Goal: Obtain resource: Obtain resource

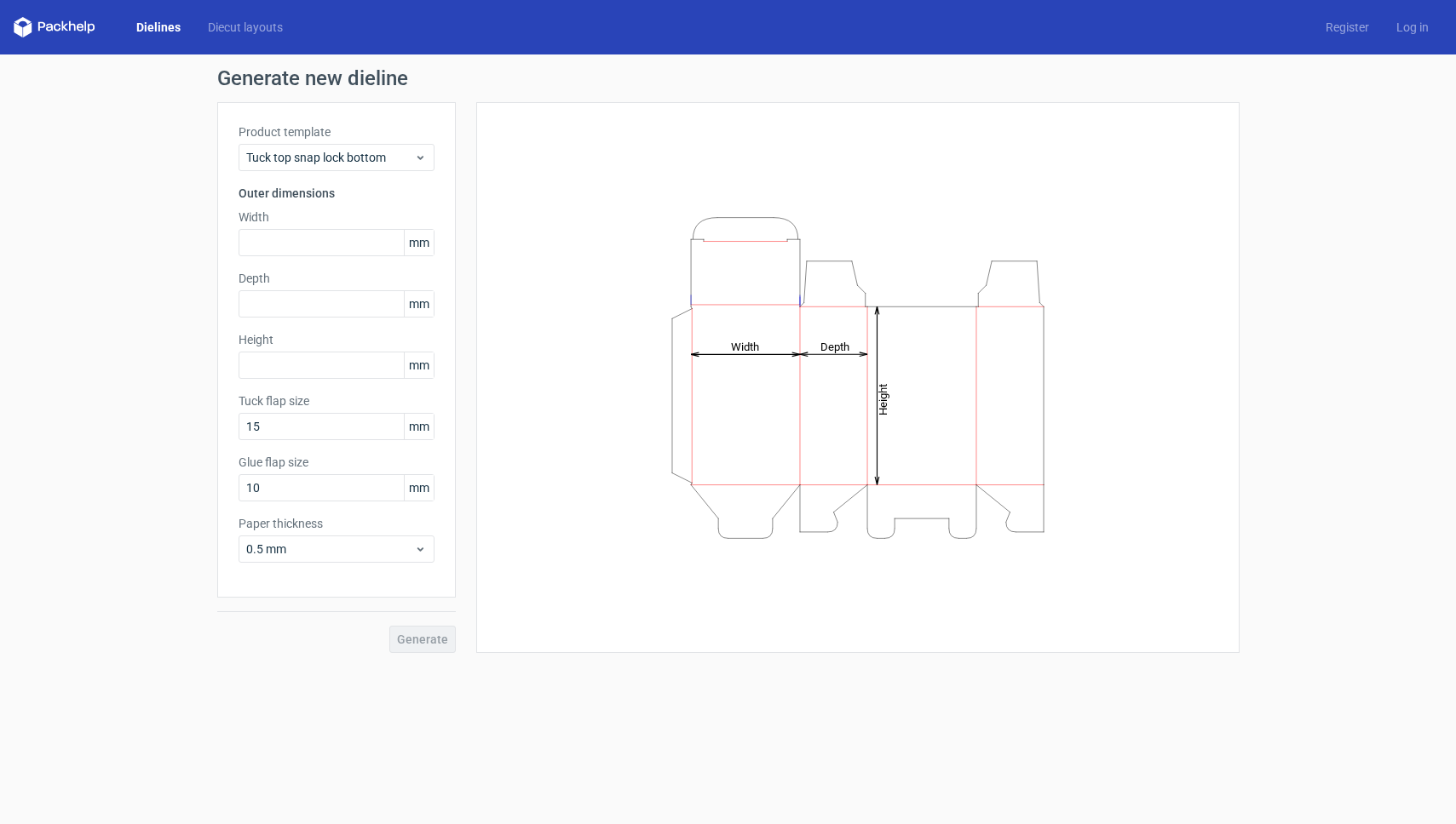
click at [234, 43] on div "Dielines Diecut layouts Register Log in" at bounding box center [728, 27] width 1456 height 55
click at [237, 31] on link "Diecut layouts" at bounding box center [246, 27] width 102 height 17
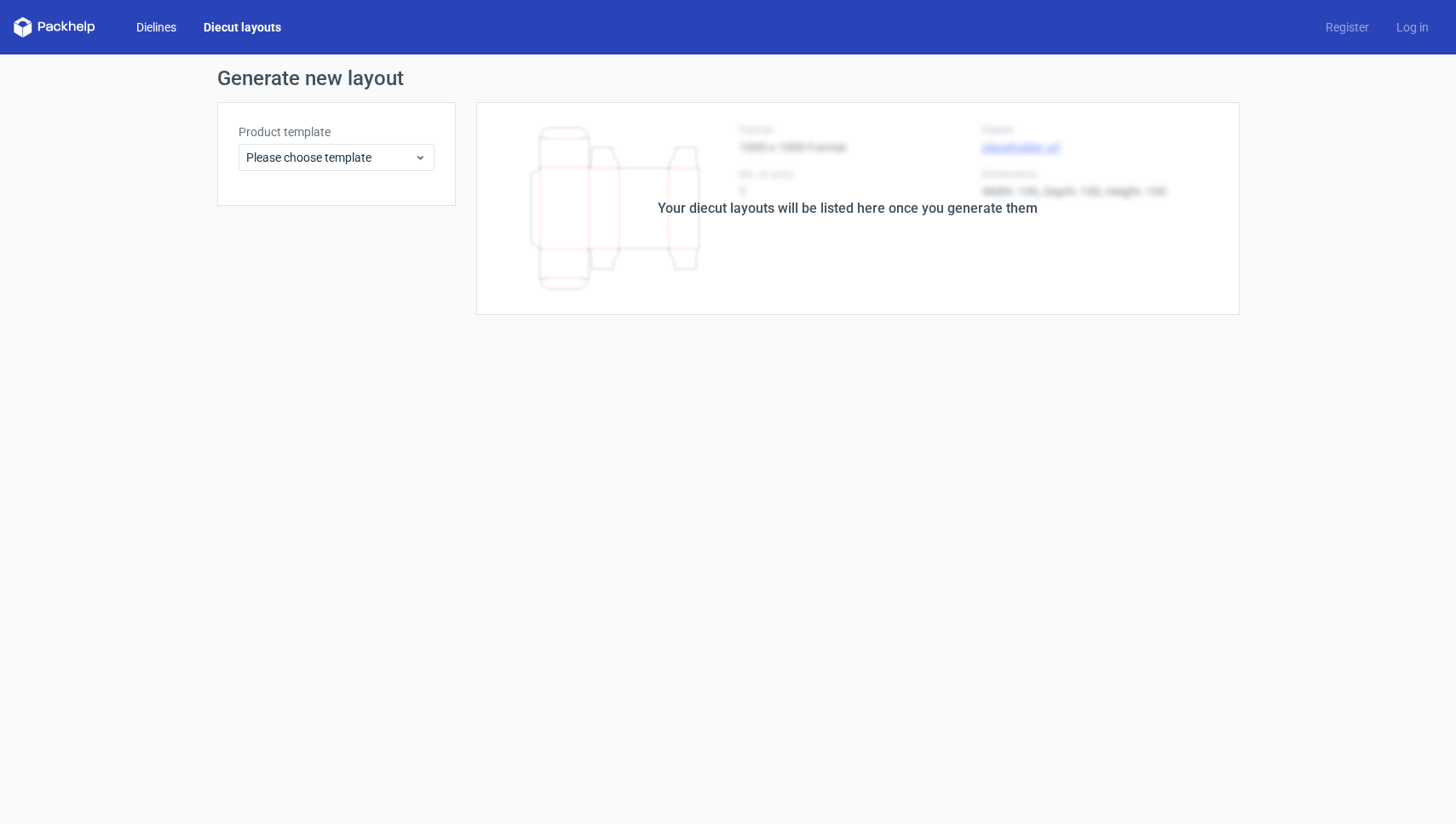
click at [182, 25] on link "Dielines" at bounding box center [156, 27] width 67 height 17
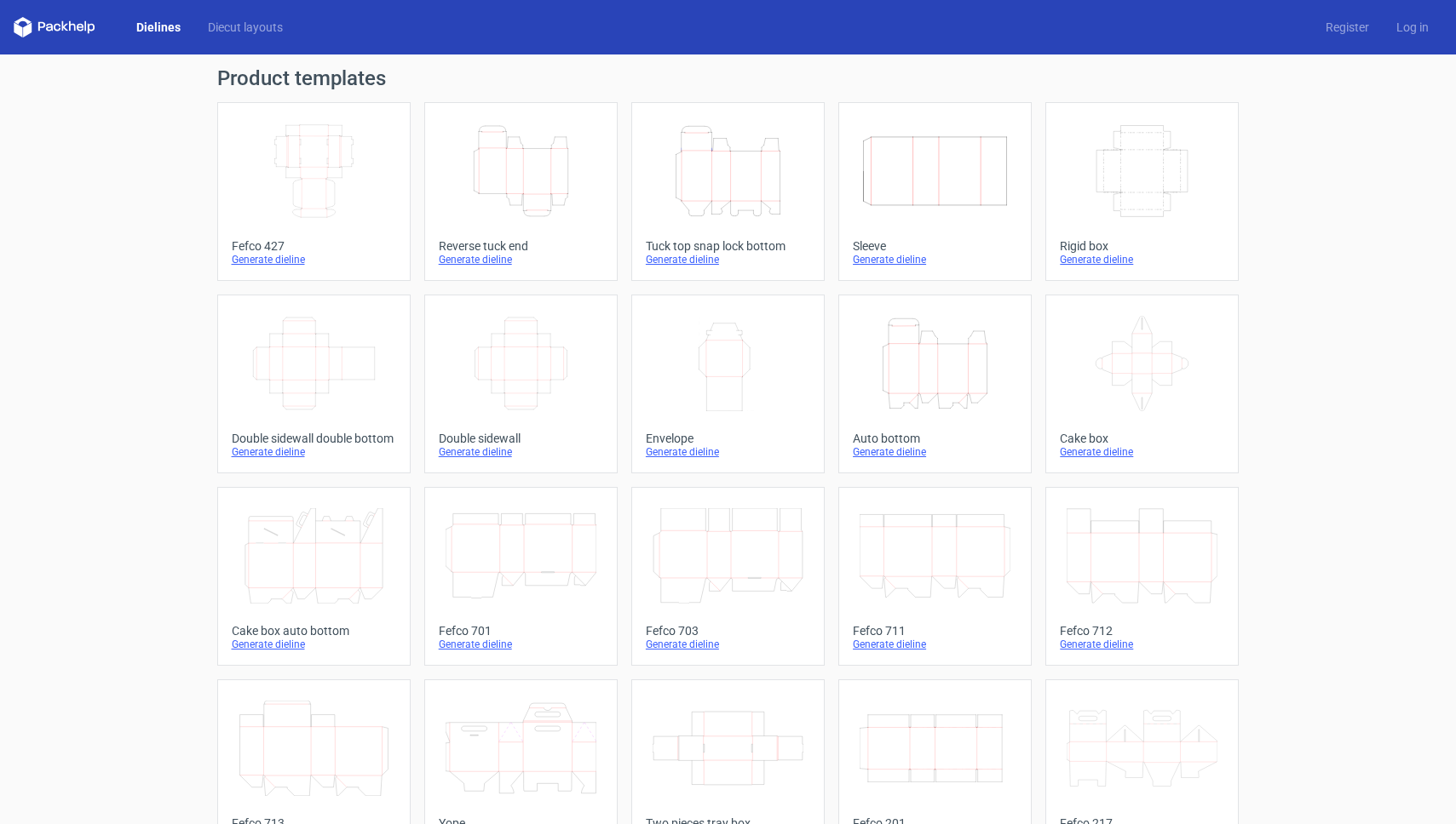
click at [309, 175] on icon "Width Depth Height" at bounding box center [314, 171] width 151 height 96
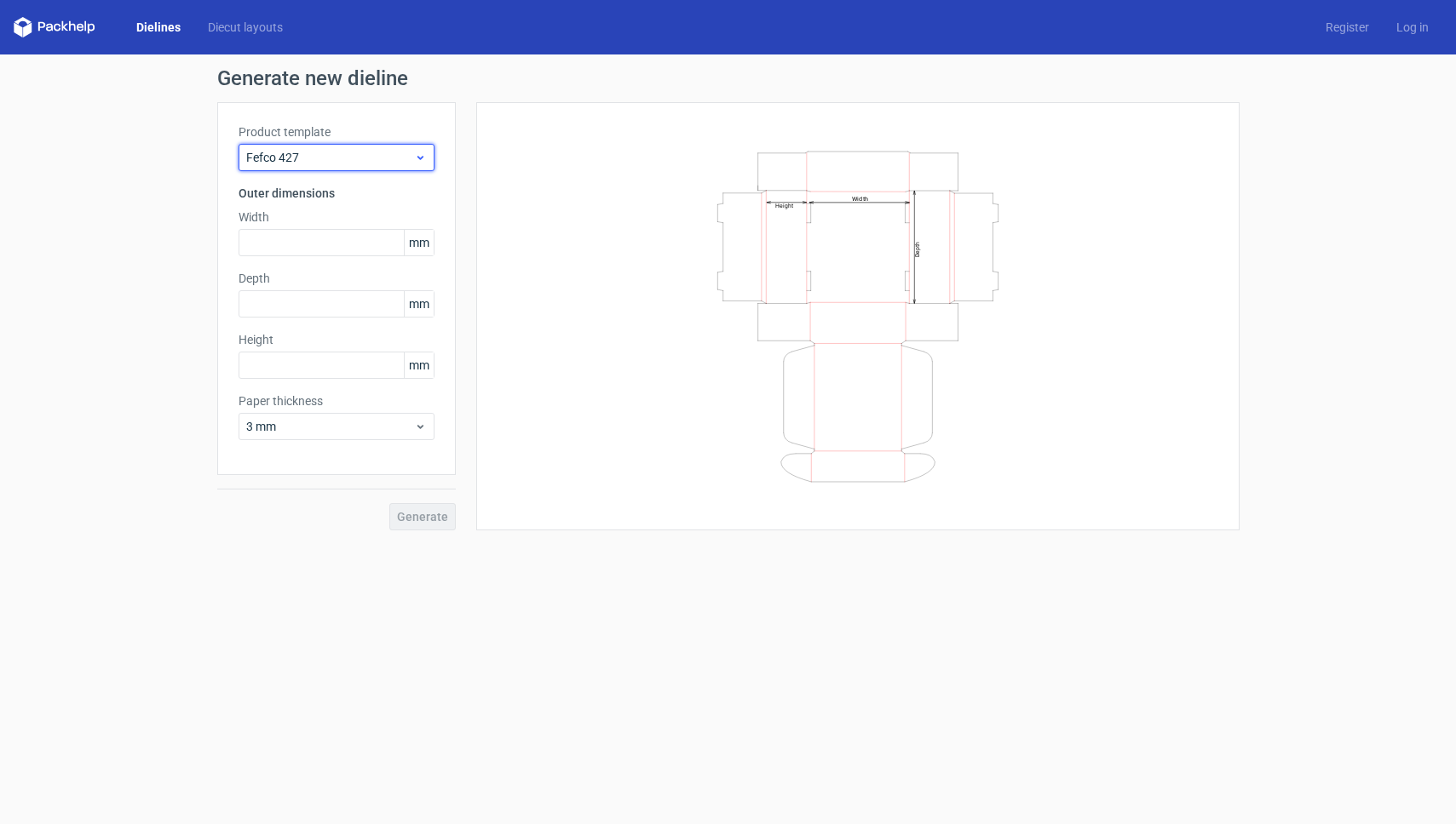
click at [319, 157] on span "Fefco 427" at bounding box center [330, 157] width 167 height 17
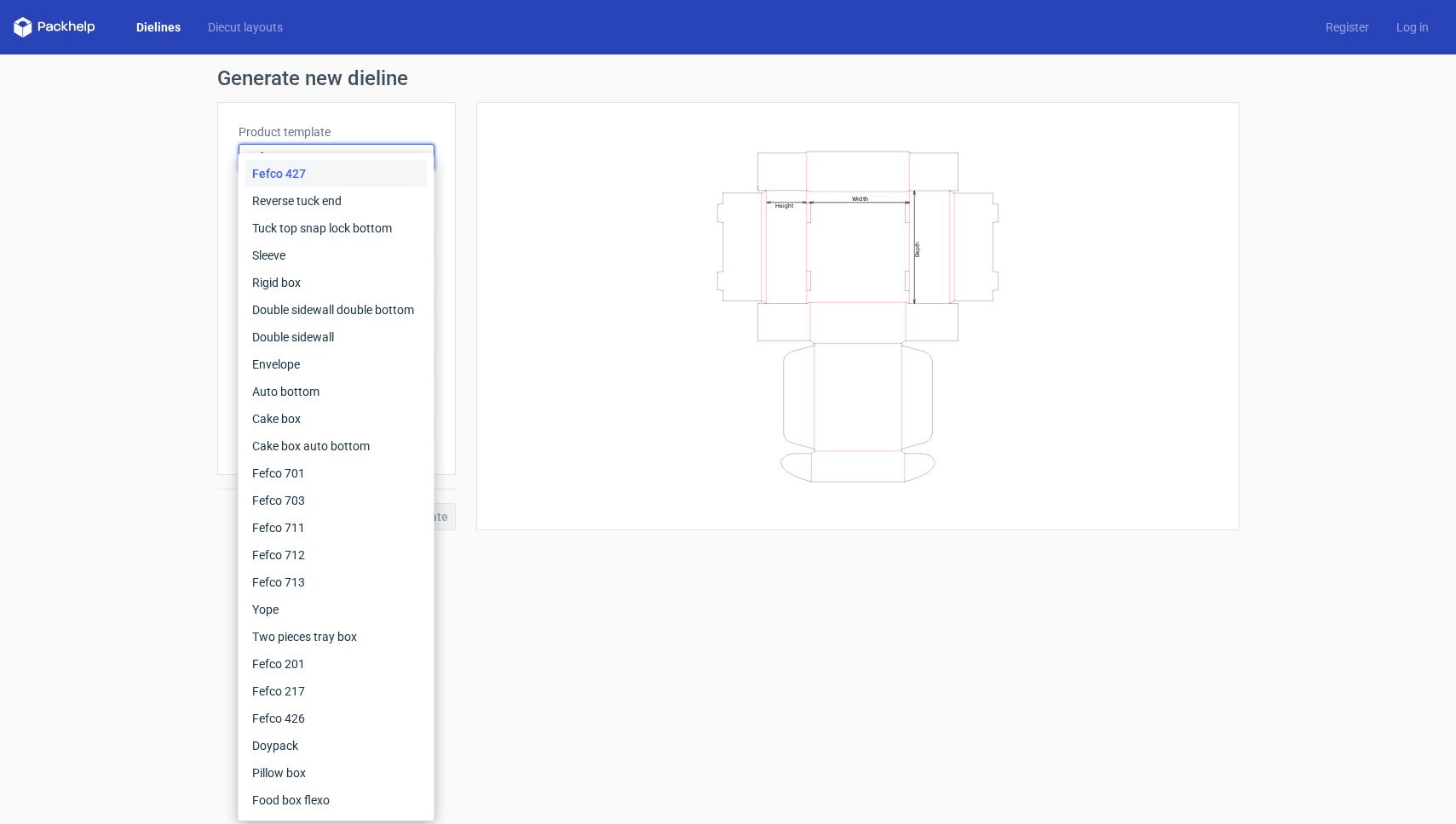
click at [319, 157] on div "Fefco 427 Reverse tuck end Tuck top snap lock bottom Sleeve Rigid box Double si…" at bounding box center [336, 487] width 196 height 668
click at [551, 204] on div "Width Depth Height" at bounding box center [858, 316] width 721 height 386
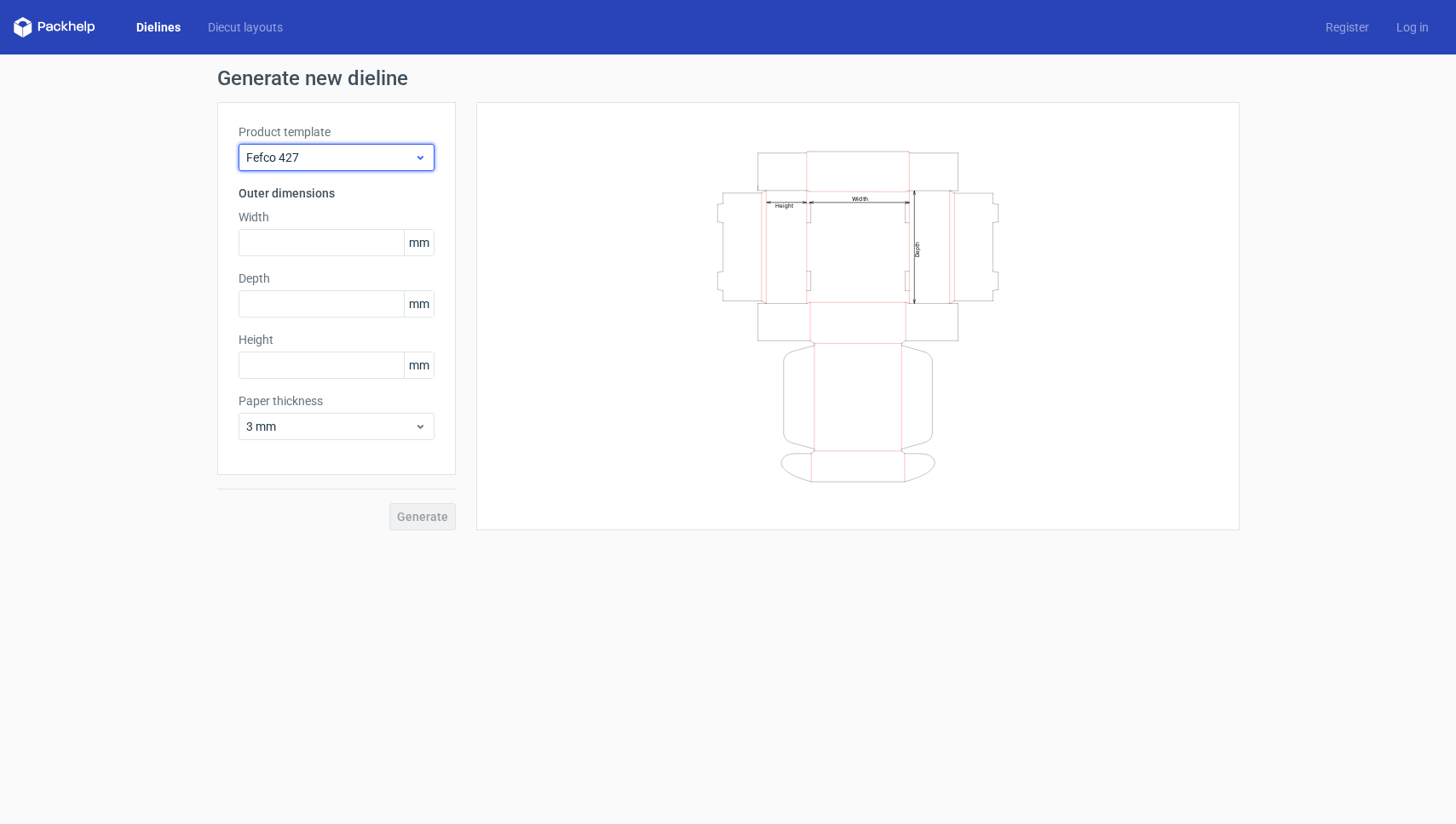
click at [404, 156] on span "Fefco 427" at bounding box center [330, 157] width 167 height 17
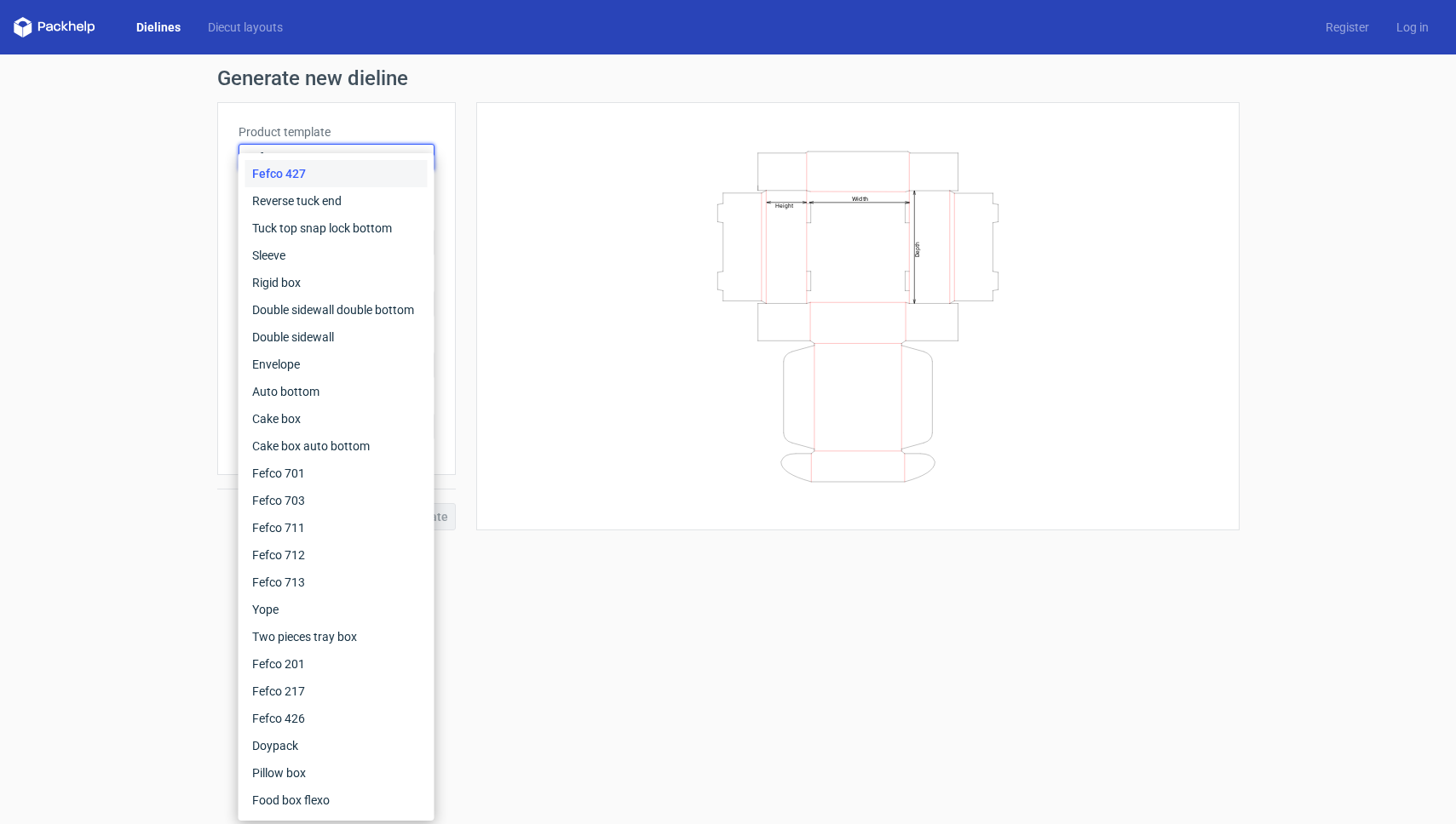
click at [404, 156] on div "Fefco 427 Reverse tuck end Tuck top snap lock bottom Sleeve Rigid box Double si…" at bounding box center [336, 487] width 196 height 668
click at [259, 30] on link "Diecut layouts" at bounding box center [246, 27] width 102 height 17
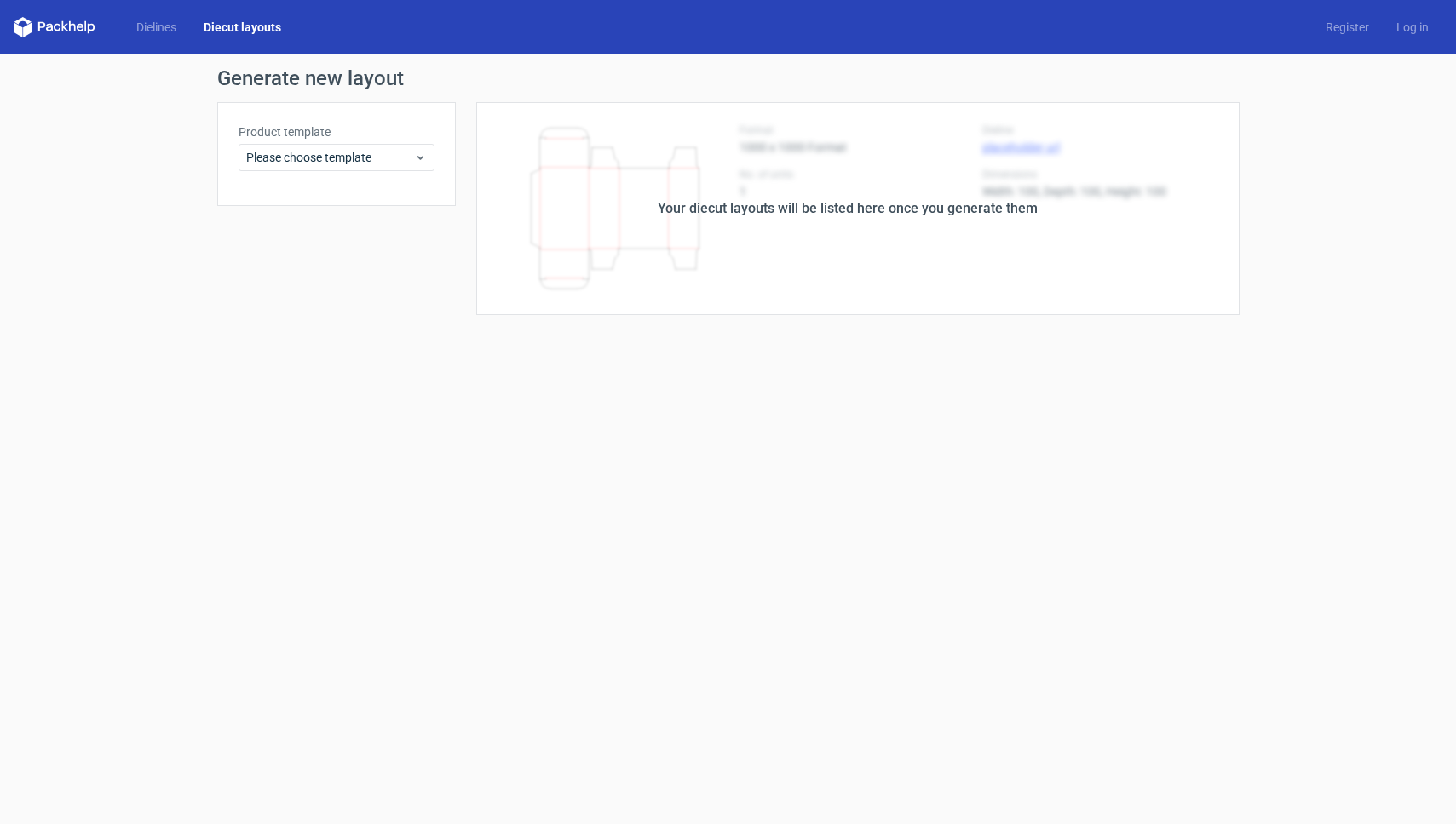
click at [625, 277] on div "Your diecut layouts will be listed here once you generate them" at bounding box center [848, 208] width 783 height 213
click at [154, 27] on link "Dielines" at bounding box center [156, 27] width 67 height 17
